Goal: Task Accomplishment & Management: Complete application form

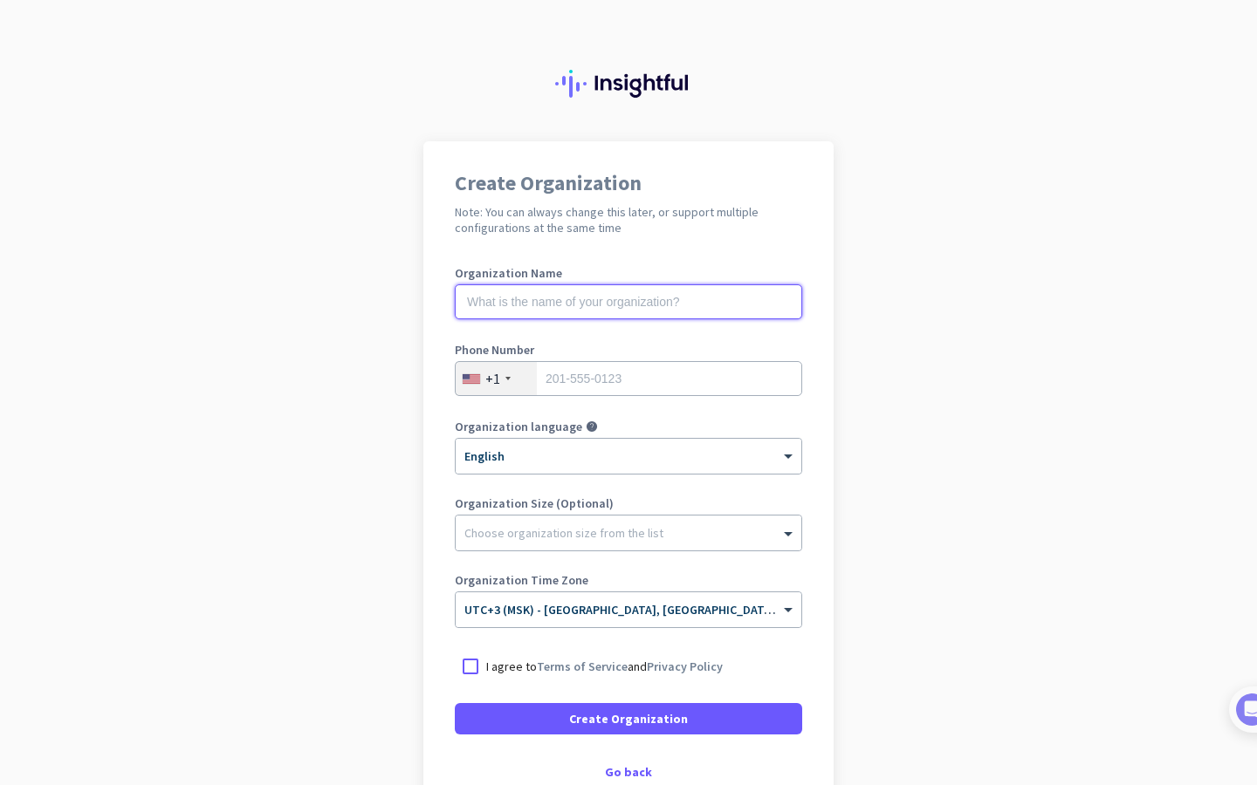
click at [655, 310] on input "text" at bounding box center [628, 301] width 347 height 35
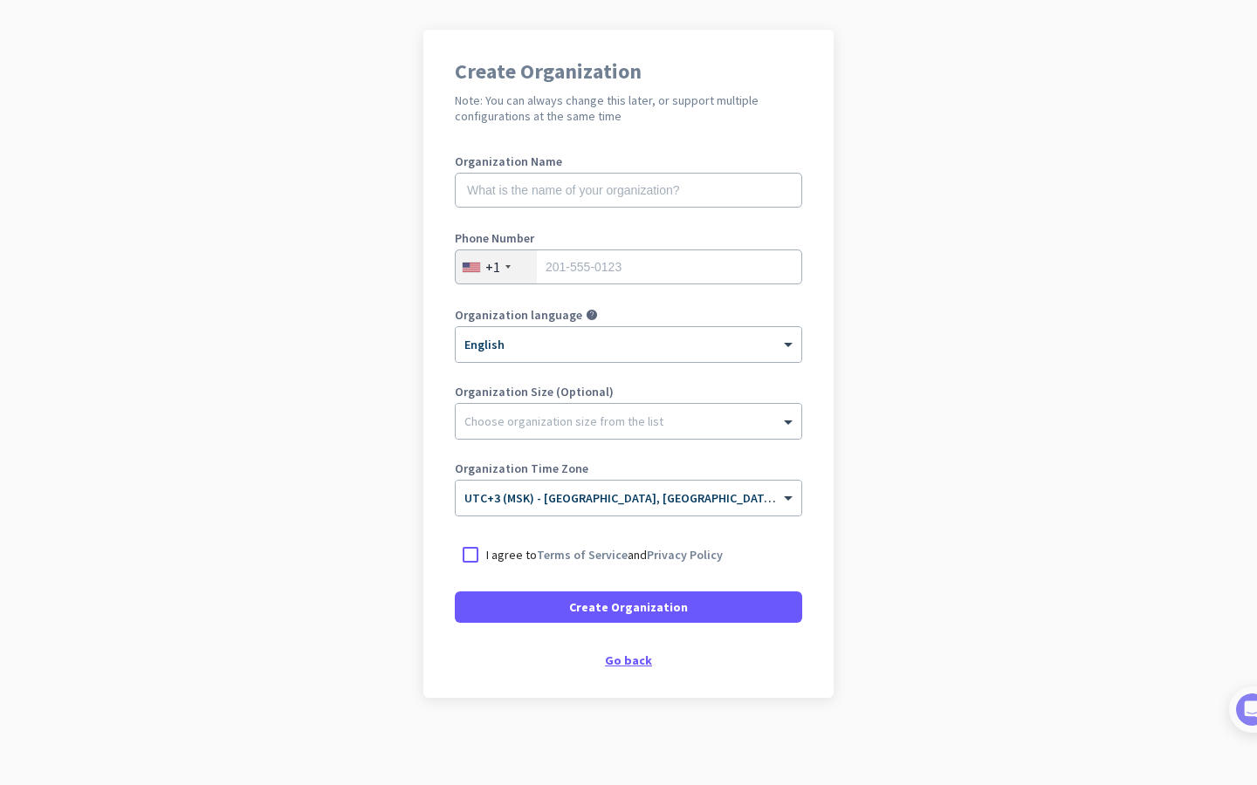
click at [616, 664] on div "Go back" at bounding box center [628, 660] width 347 height 12
